Goal: Task Accomplishment & Management: Complete application form

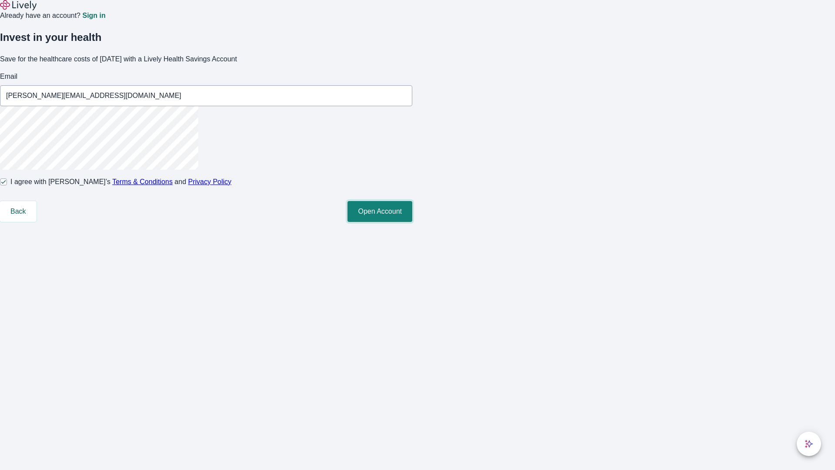
click at [412, 222] on button "Open Account" at bounding box center [380, 211] width 65 height 21
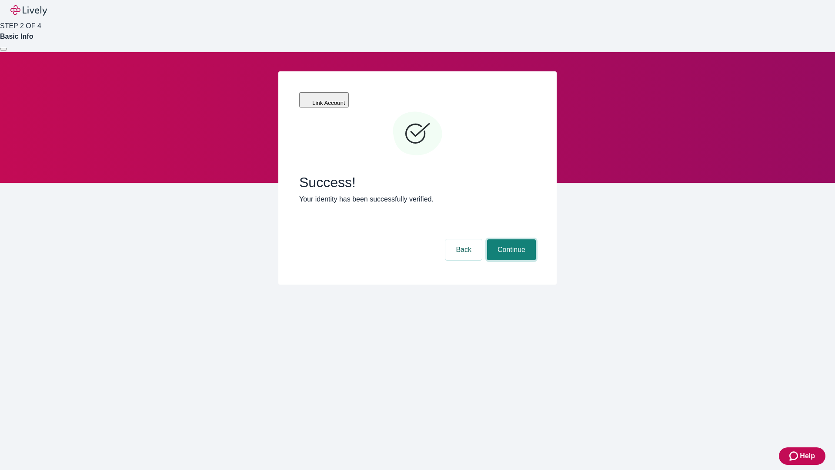
click at [510, 239] on button "Continue" at bounding box center [511, 249] width 49 height 21
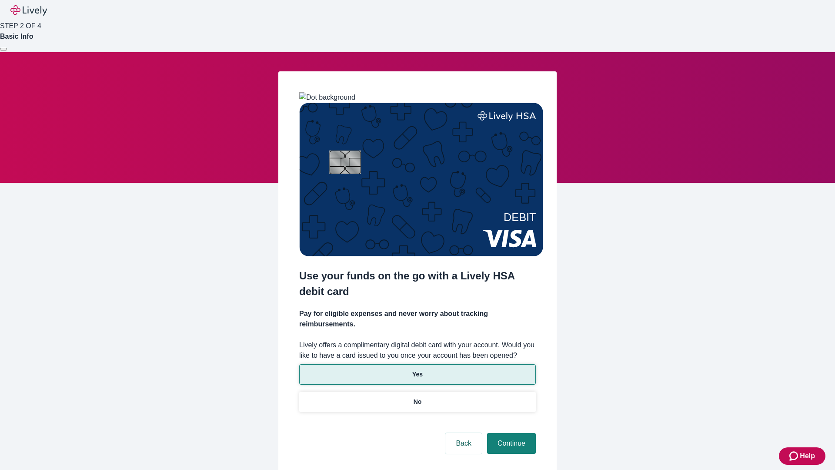
click at [417, 370] on p "Yes" at bounding box center [417, 374] width 10 height 9
click at [510, 433] on button "Continue" at bounding box center [511, 443] width 49 height 21
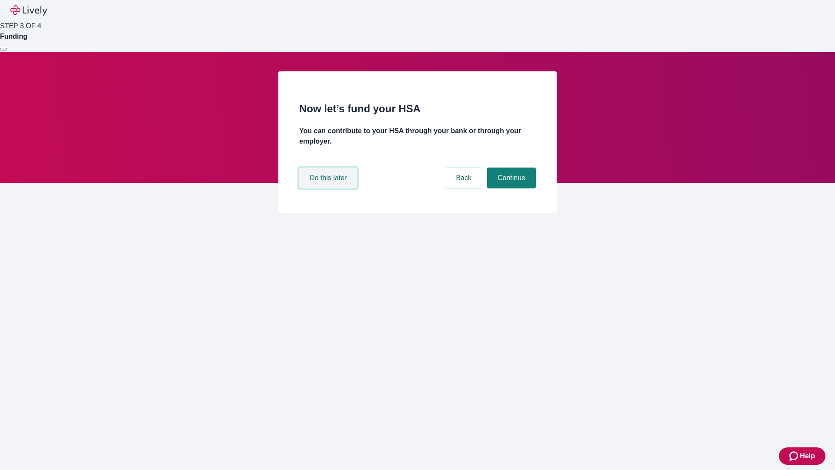
click at [329, 188] on button "Do this later" at bounding box center [328, 177] width 58 height 21
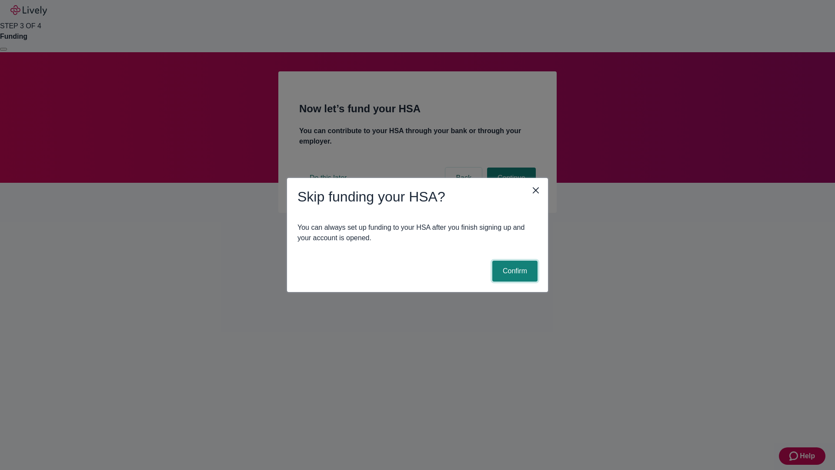
click at [514, 271] on button "Confirm" at bounding box center [514, 271] width 45 height 21
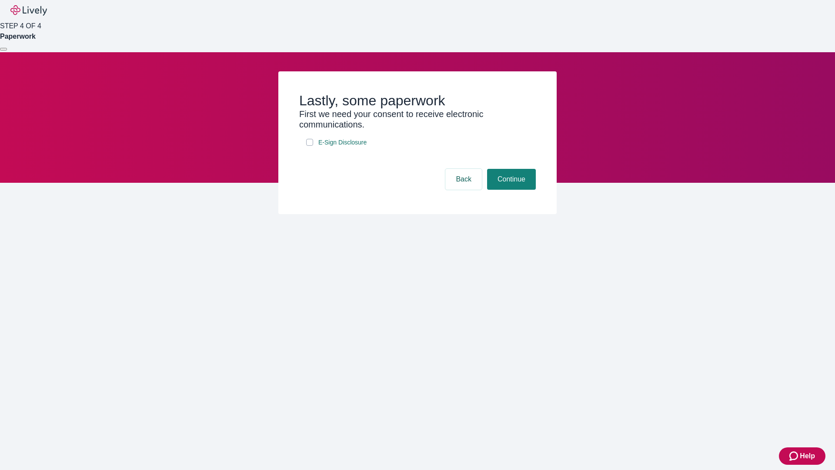
click at [310, 146] on input "E-Sign Disclosure" at bounding box center [309, 142] width 7 height 7
checkbox input "true"
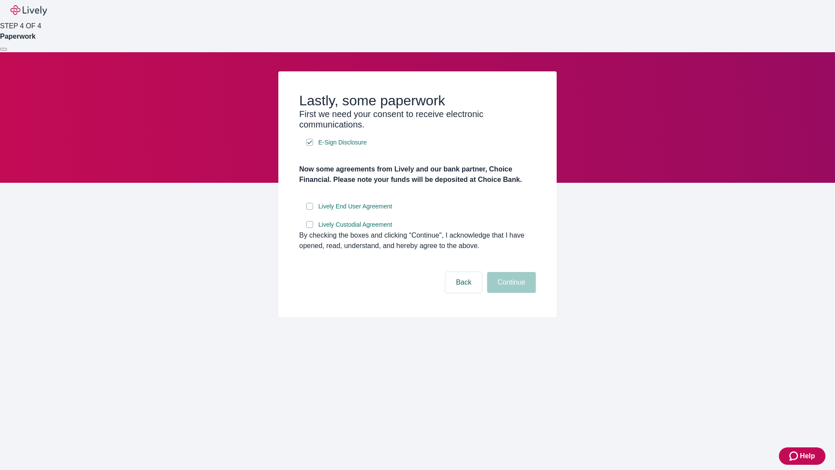
click at [310, 210] on input "Lively End User Agreement" at bounding box center [309, 206] width 7 height 7
checkbox input "true"
click at [310, 228] on input "Lively Custodial Agreement" at bounding box center [309, 224] width 7 height 7
checkbox input "true"
click at [510, 293] on button "Continue" at bounding box center [511, 282] width 49 height 21
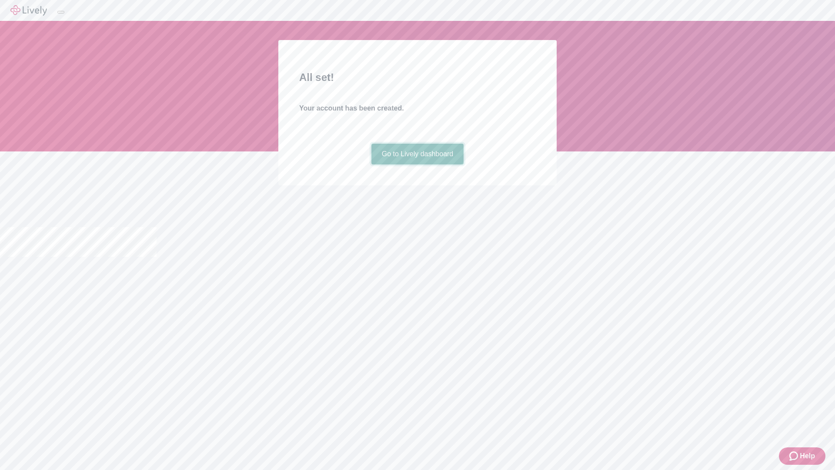
click at [417, 164] on link "Go to Lively dashboard" at bounding box center [418, 154] width 93 height 21
